Goal: Task Accomplishment & Management: Use online tool/utility

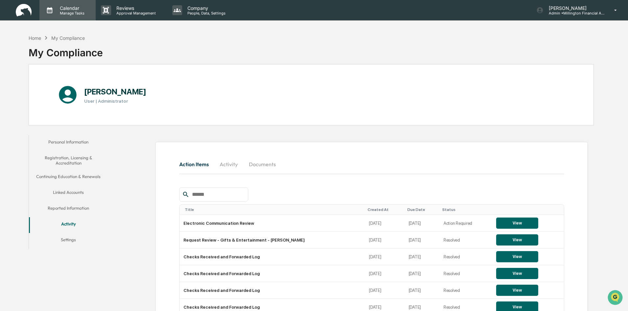
click at [66, 12] on p "Manage Tasks" at bounding box center [71, 13] width 33 height 5
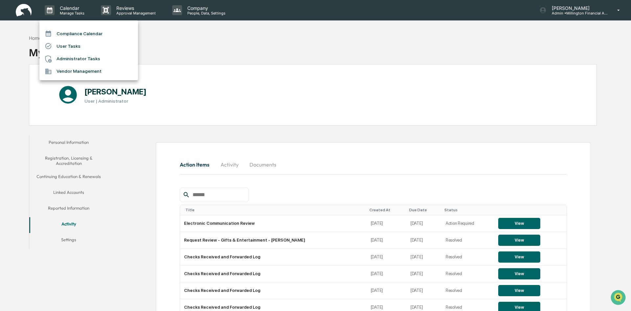
click at [58, 57] on li "Administrator Tasks" at bounding box center [88, 59] width 99 height 12
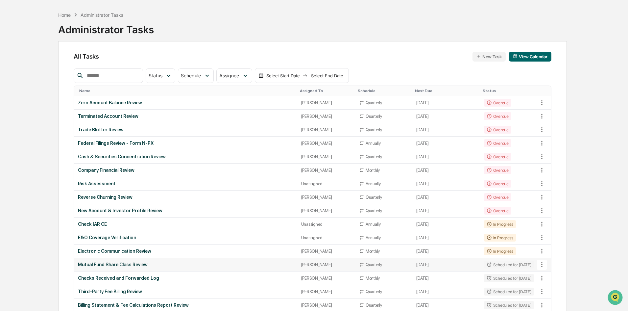
scroll to position [33, 0]
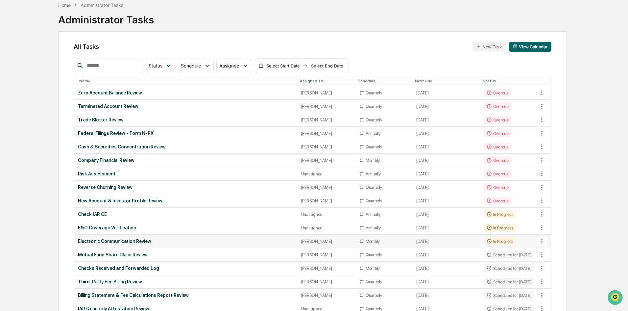
click at [124, 240] on div "Electronic Communication Review" at bounding box center [185, 240] width 215 height 5
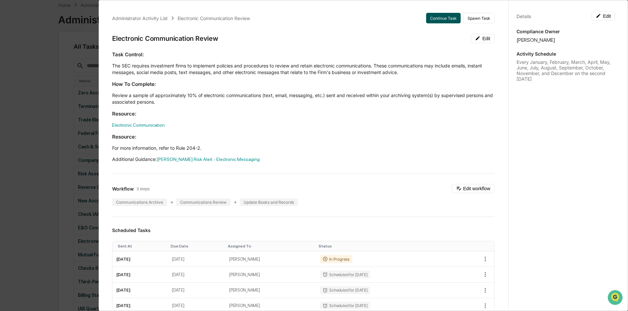
click at [436, 21] on button "Continue Task" at bounding box center [443, 18] width 35 height 11
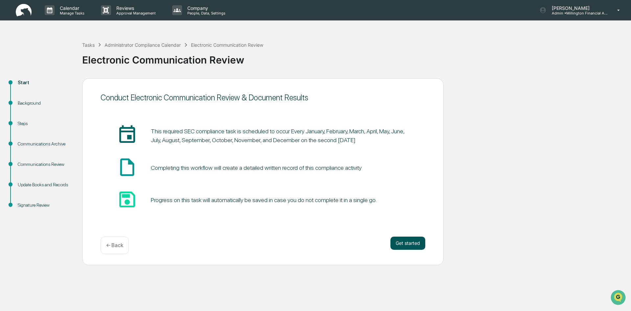
click at [413, 244] on button "Get started" at bounding box center [408, 242] width 35 height 13
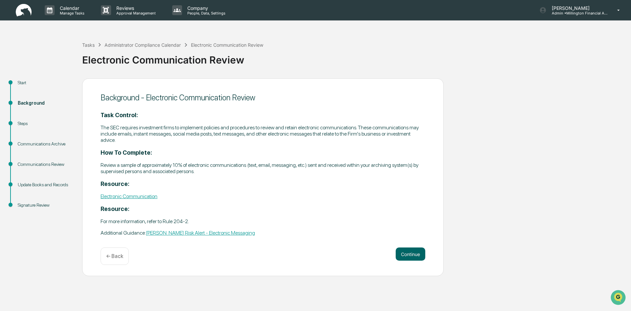
click at [130, 198] on link "Electronic Communication" at bounding box center [129, 196] width 57 height 6
click at [72, 11] on p "Manage Tasks" at bounding box center [71, 13] width 33 height 5
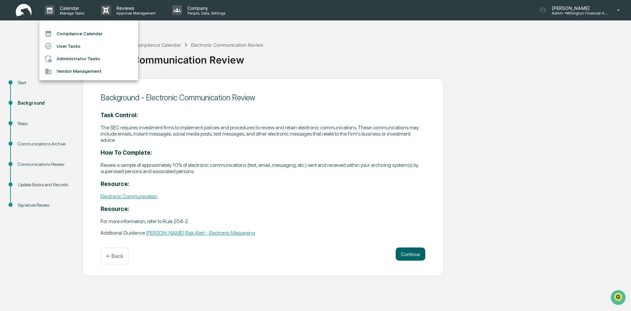
click at [133, 10] on div at bounding box center [315, 155] width 631 height 311
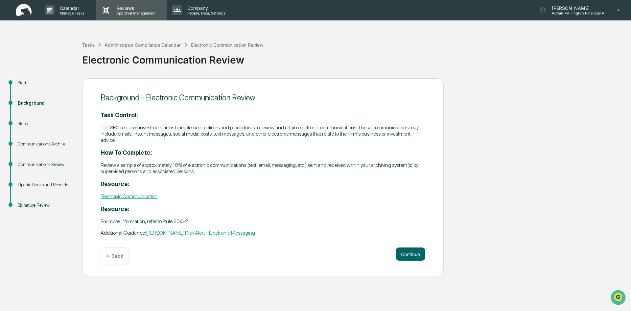
click at [132, 13] on p "Approval Management" at bounding box center [135, 13] width 48 height 5
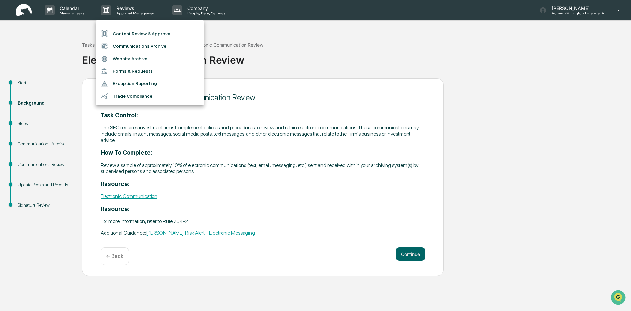
click at [141, 46] on li "Communications Archive" at bounding box center [150, 46] width 109 height 12
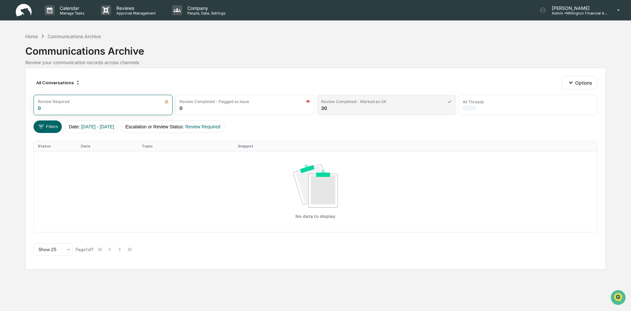
click at [437, 103] on div "Review Completed - Marked as OK" at bounding box center [386, 101] width 131 height 5
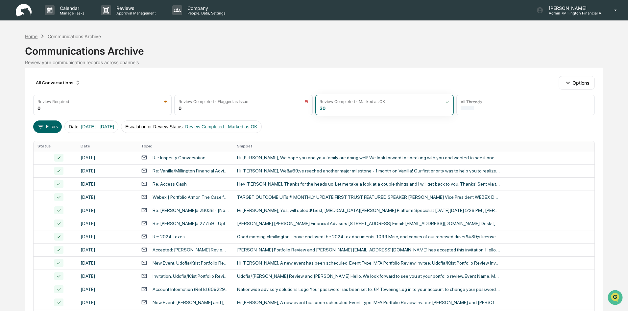
click at [32, 36] on div "Home" at bounding box center [31, 37] width 12 height 6
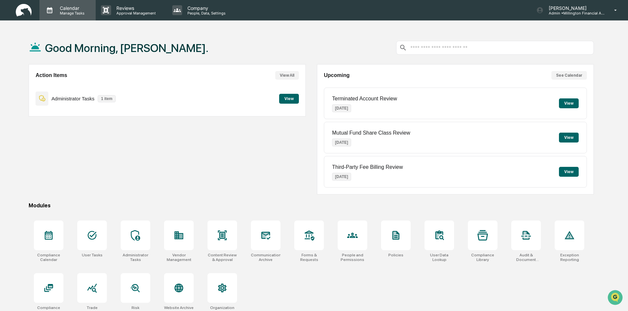
click at [65, 10] on p "Calendar" at bounding box center [71, 8] width 33 height 6
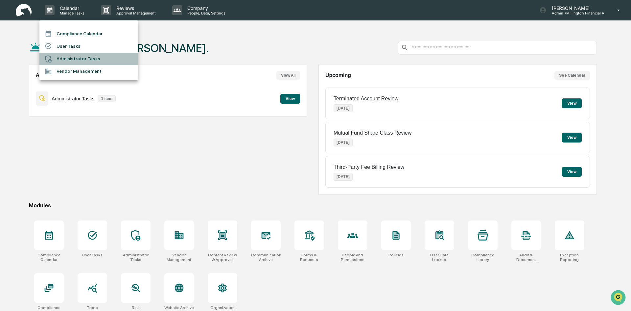
click at [70, 56] on li "Administrator Tasks" at bounding box center [88, 59] width 99 height 12
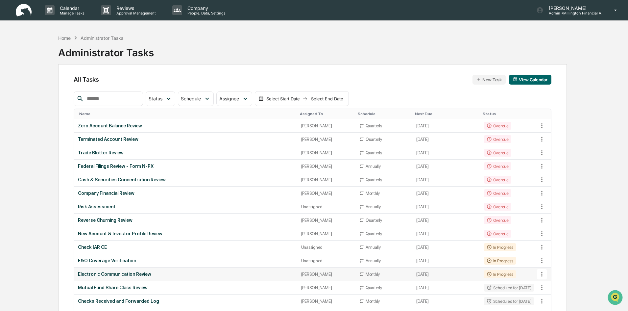
click at [212, 271] on td "Electronic Communication Review" at bounding box center [185, 273] width 223 height 13
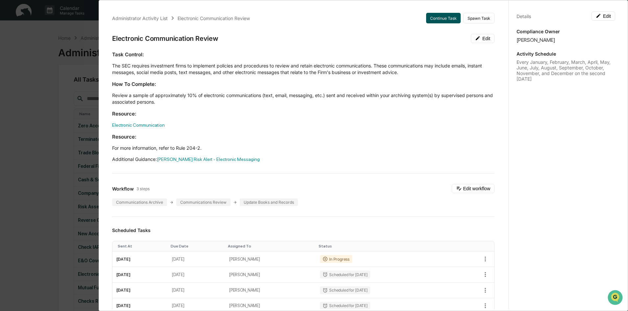
click at [436, 21] on button "Continue Task" at bounding box center [443, 18] width 35 height 11
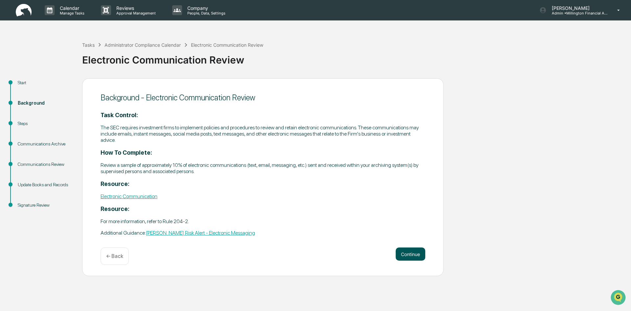
click at [416, 257] on button "Continue" at bounding box center [411, 253] width 30 height 13
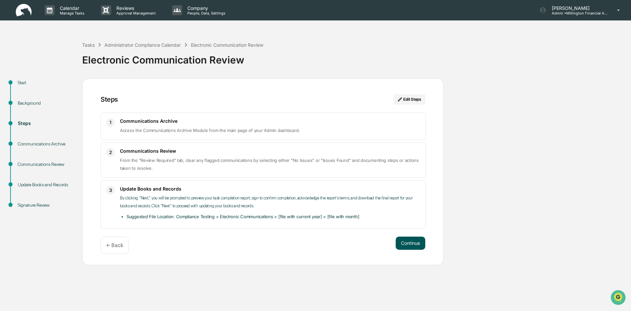
click at [416, 243] on button "Continue" at bounding box center [411, 242] width 30 height 13
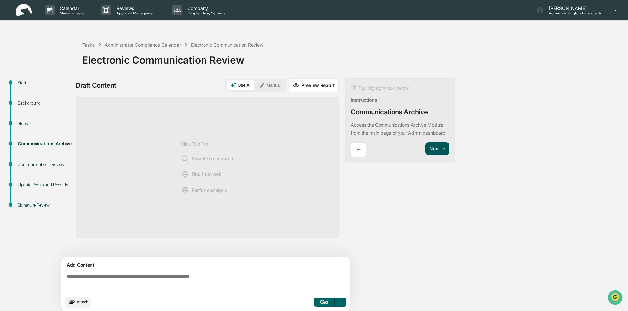
click at [431, 156] on button "Next ➔" at bounding box center [438, 148] width 24 height 13
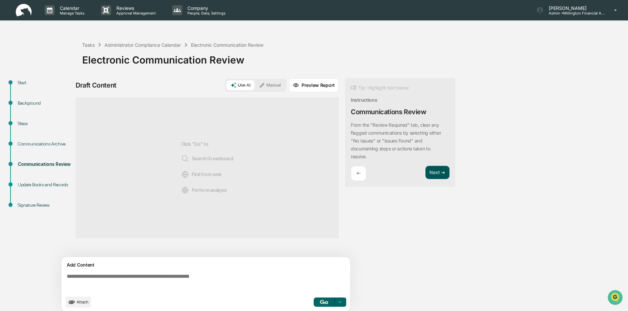
click at [434, 173] on button "Next ➔" at bounding box center [438, 172] width 24 height 13
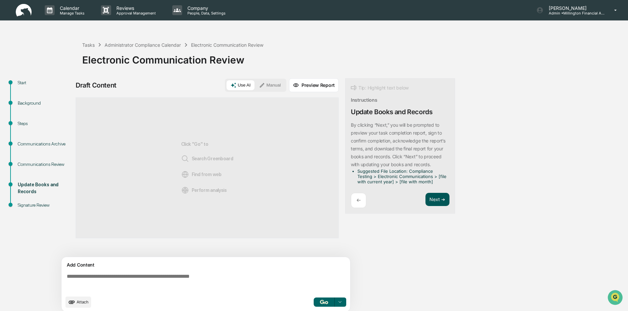
click at [439, 199] on button "Next ➔" at bounding box center [438, 199] width 24 height 13
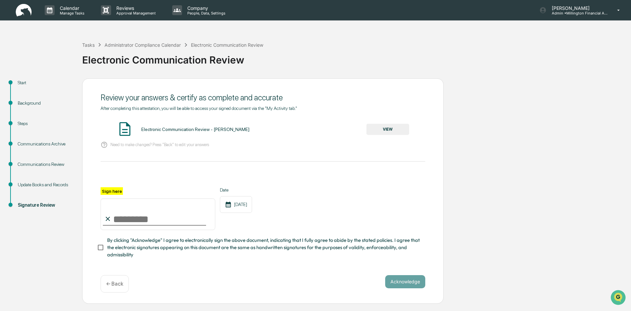
click at [141, 213] on input "Sign here" at bounding box center [158, 214] width 115 height 32
type input "**********"
click at [383, 127] on button "VIEW" at bounding box center [388, 129] width 43 height 11
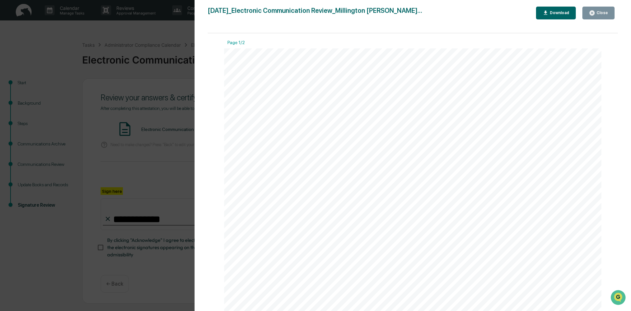
click at [597, 13] on div "Close" at bounding box center [602, 13] width 13 height 5
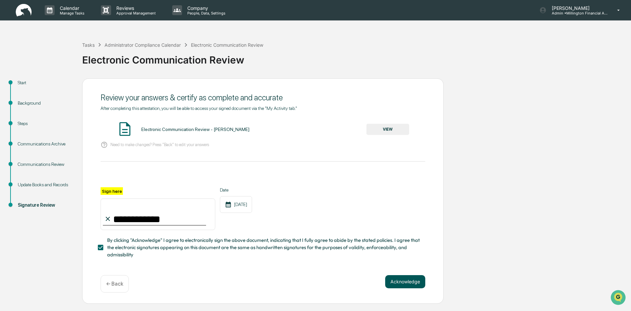
click at [401, 286] on button "Acknowledge" at bounding box center [405, 281] width 40 height 13
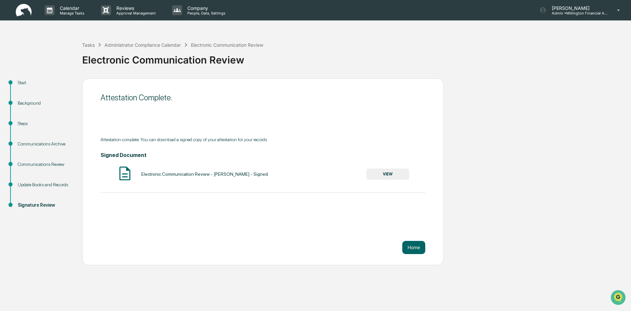
click at [404, 178] on button "VIEW" at bounding box center [388, 173] width 43 height 11
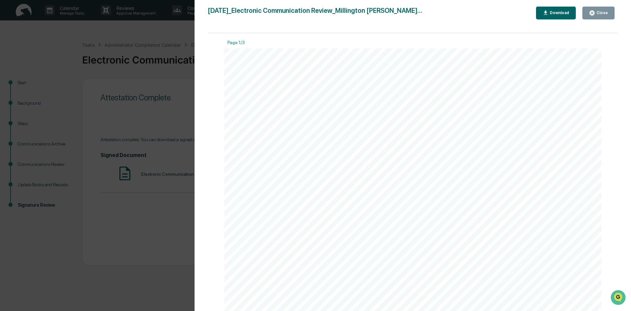
click at [557, 9] on button "Download" at bounding box center [556, 13] width 40 height 13
click at [596, 14] on icon "button" at bounding box center [592, 13] width 6 height 6
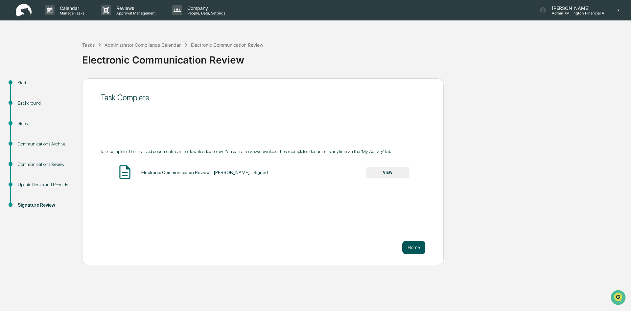
click at [414, 250] on button "Home" at bounding box center [414, 247] width 23 height 13
